Goal: Task Accomplishment & Management: Use online tool/utility

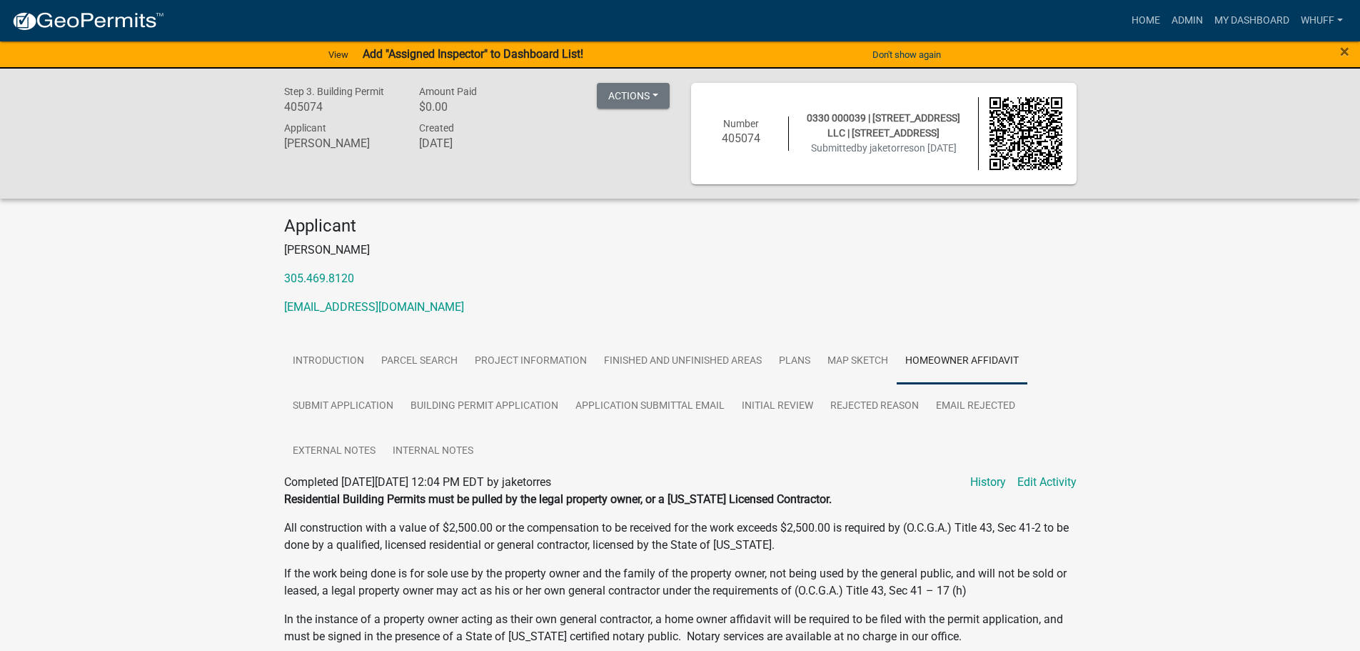
scroll to position [251, 0]
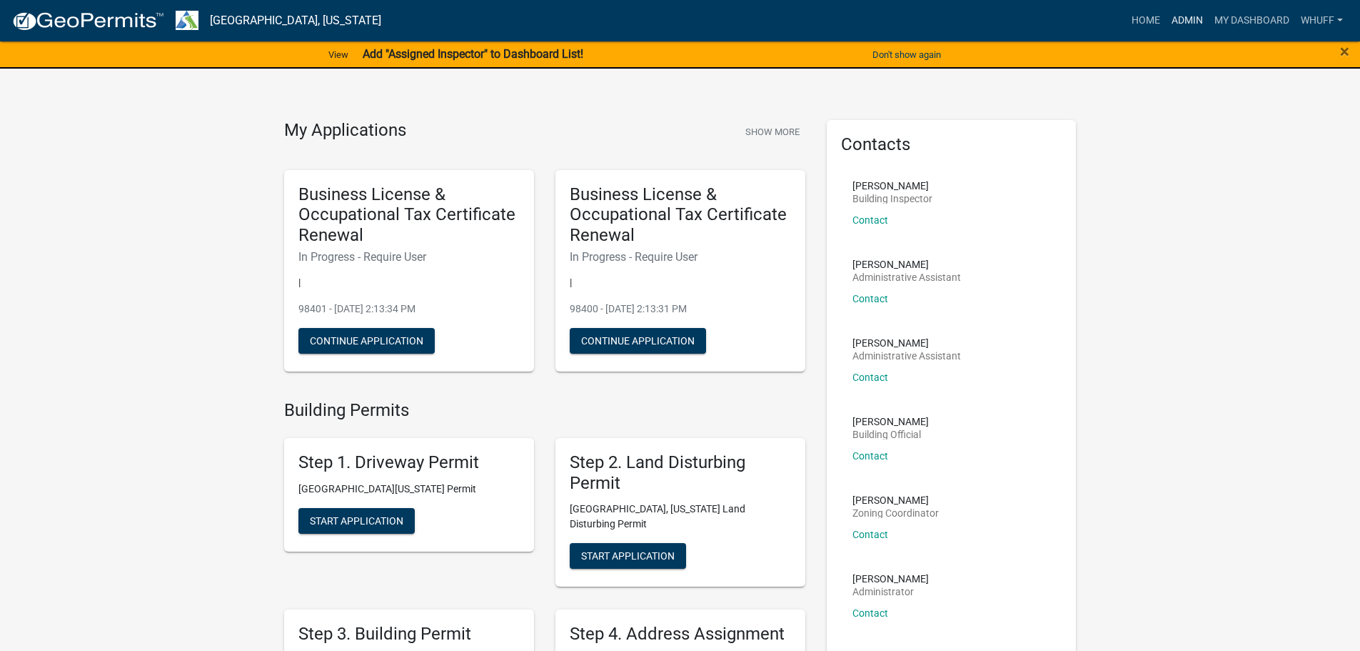
click at [1198, 21] on link "Admin" at bounding box center [1187, 20] width 43 height 27
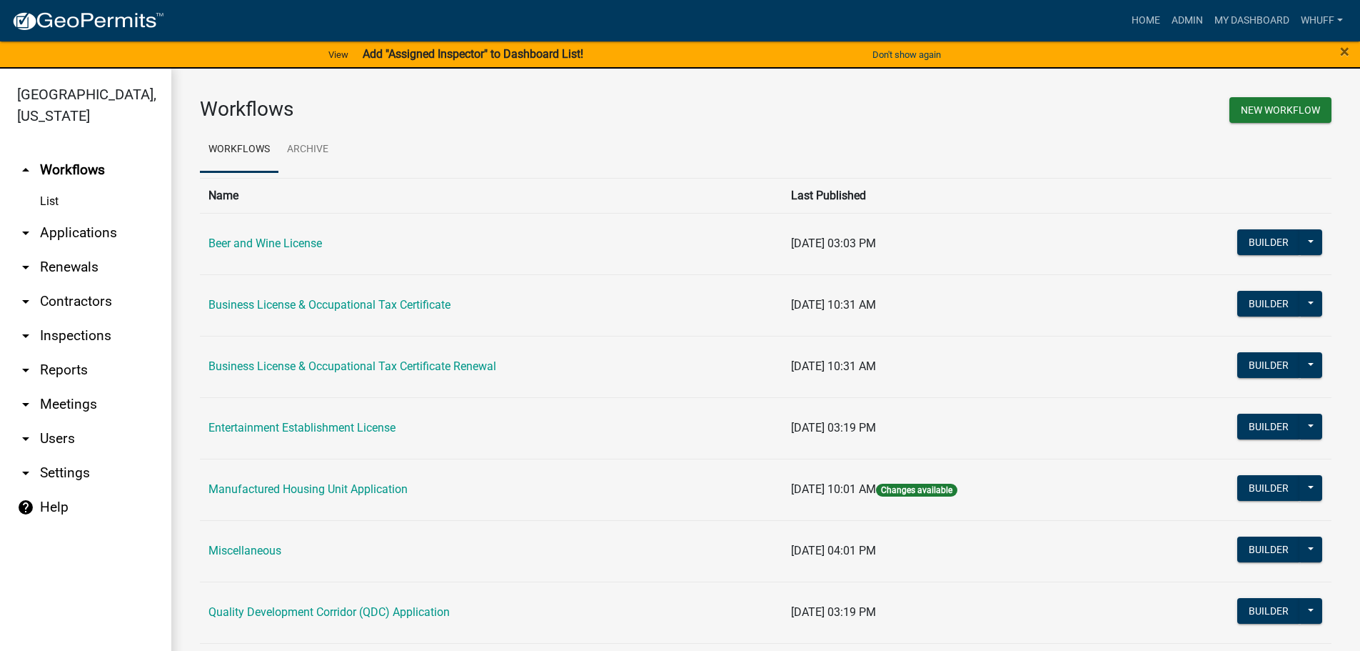
click at [94, 216] on link "arrow_drop_down Applications" at bounding box center [85, 233] width 171 height 34
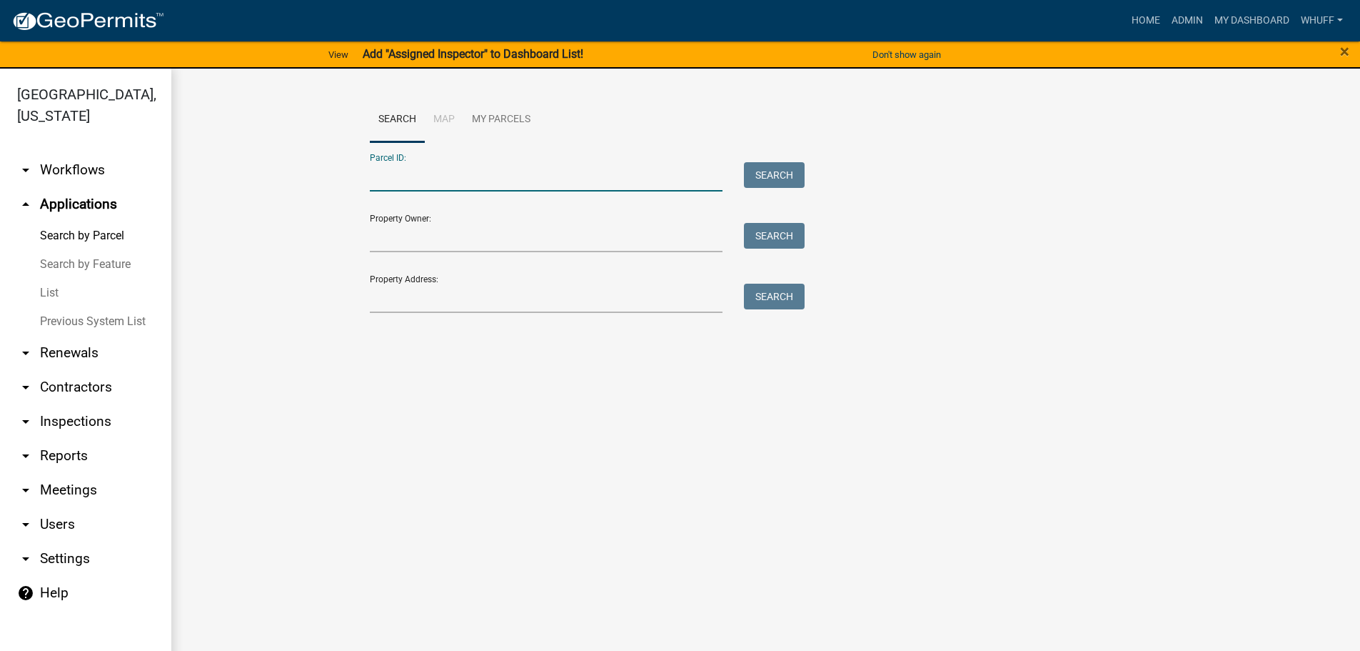
click at [421, 171] on input "Parcel ID:" at bounding box center [546, 176] width 353 height 29
type input "0371 000016"
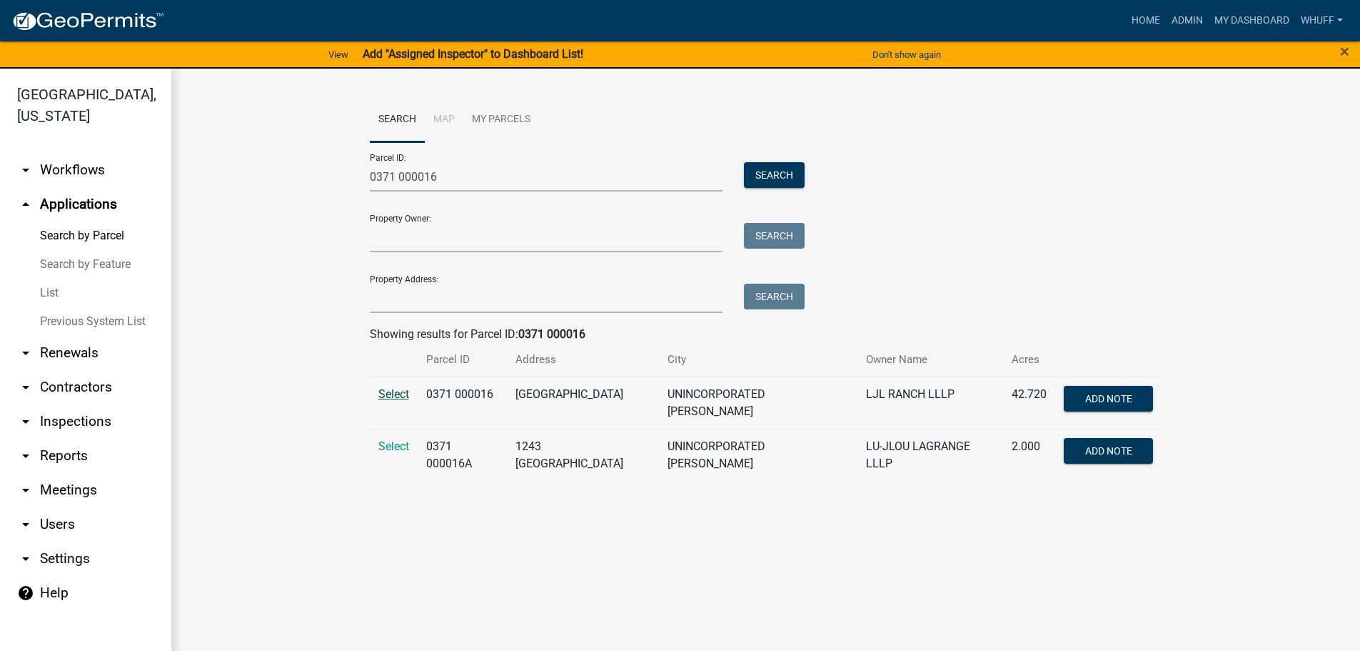
click at [391, 392] on span "Select" at bounding box center [393, 394] width 31 height 14
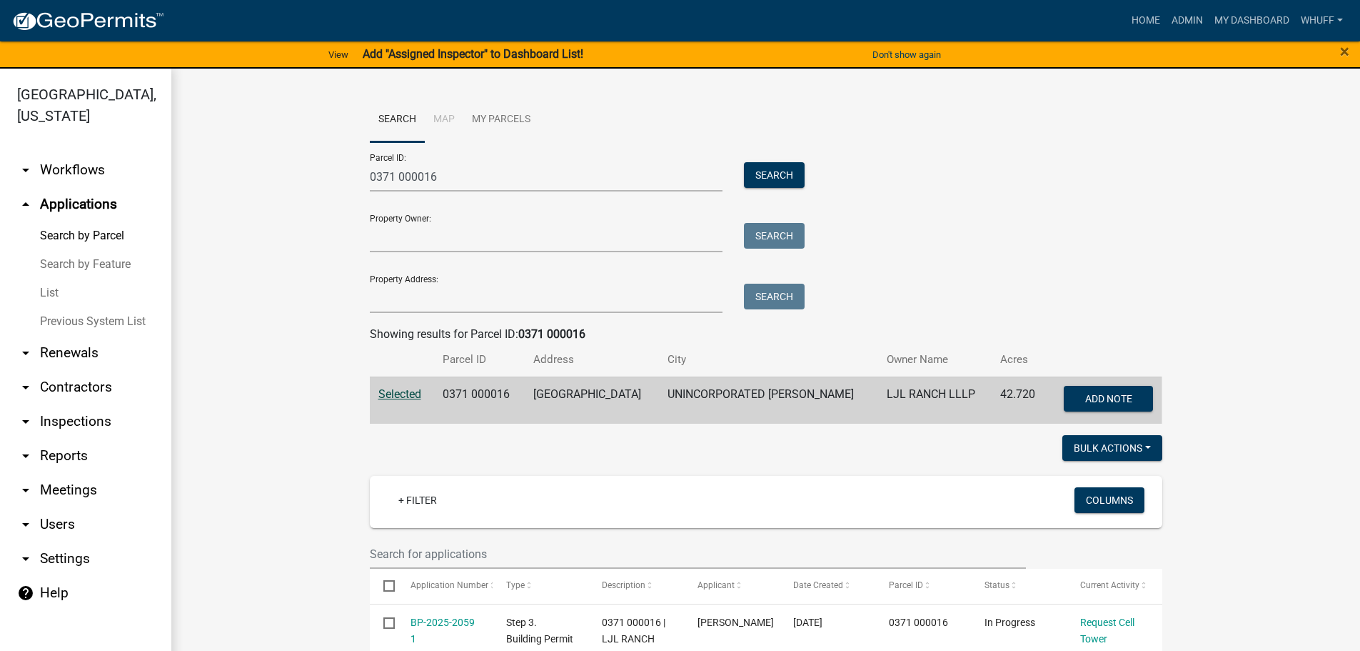
drag, startPoint x: 1160, startPoint y: 201, endPoint x: 1155, endPoint y: 190, distance: 12.5
click at [1160, 201] on div "Search Map My Parcels Parcel ID: 0371 000016 Search Property Owner: Search Prop…" at bounding box center [766, 266] width 814 height 338
